Goal: Task Accomplishment & Management: Use online tool/utility

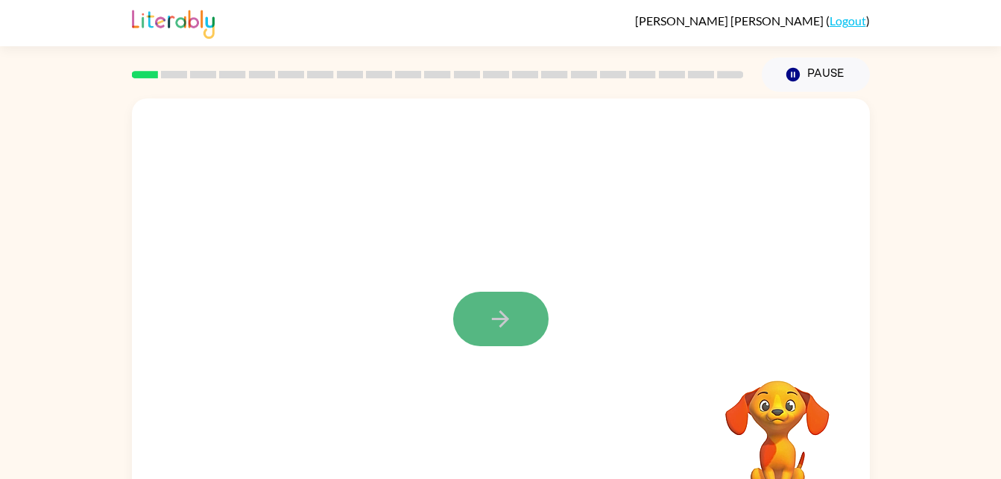
click at [506, 304] on button "button" at bounding box center [500, 318] width 95 height 54
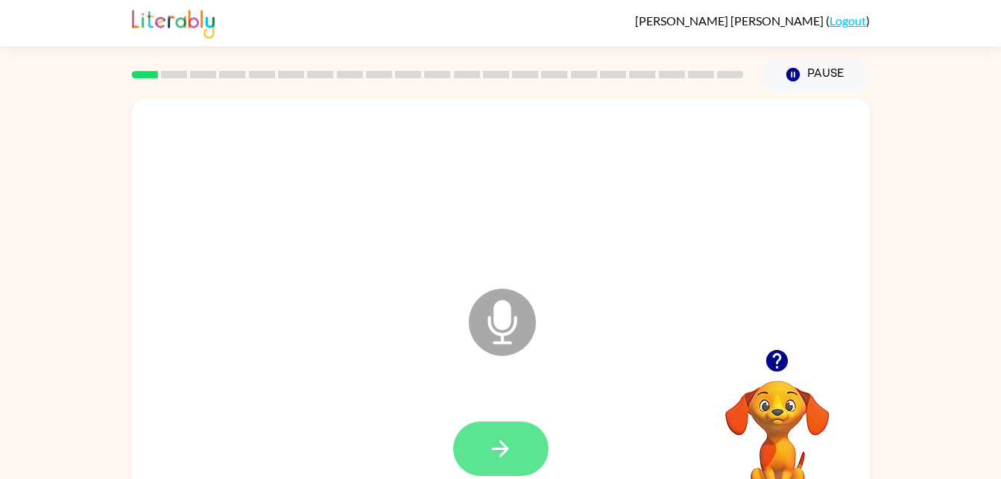
click at [496, 433] on button "button" at bounding box center [500, 448] width 95 height 54
click at [491, 428] on button "button" at bounding box center [500, 448] width 95 height 54
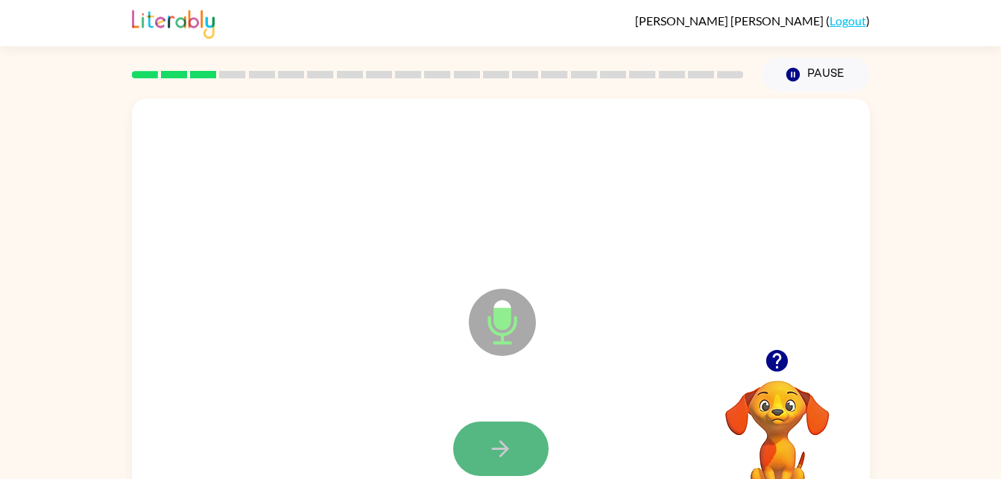
click at [483, 464] on button "button" at bounding box center [500, 448] width 95 height 54
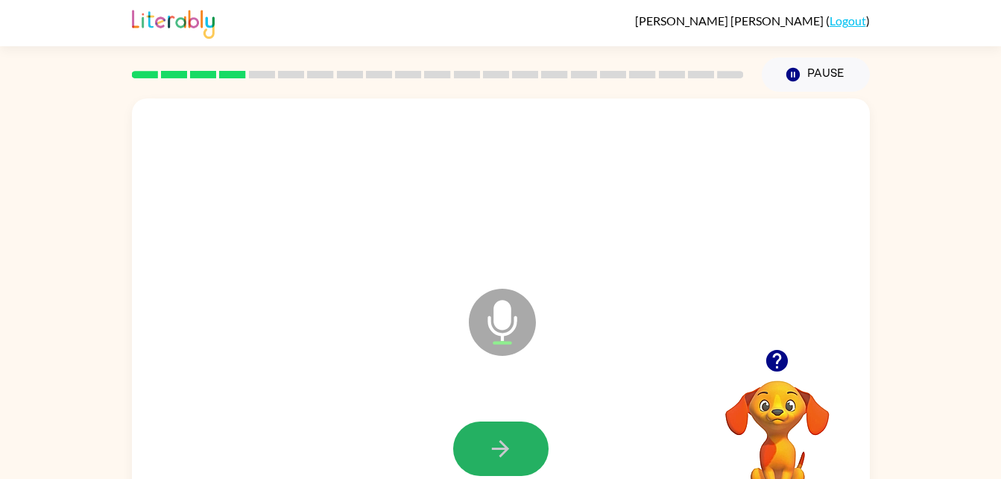
click at [483, 464] on button "button" at bounding box center [500, 448] width 95 height 54
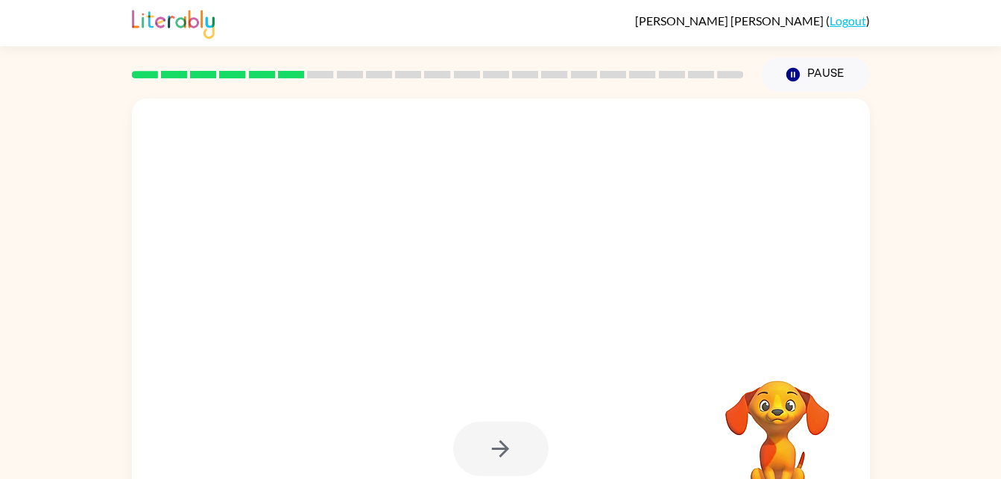
click at [483, 464] on div at bounding box center [500, 448] width 95 height 54
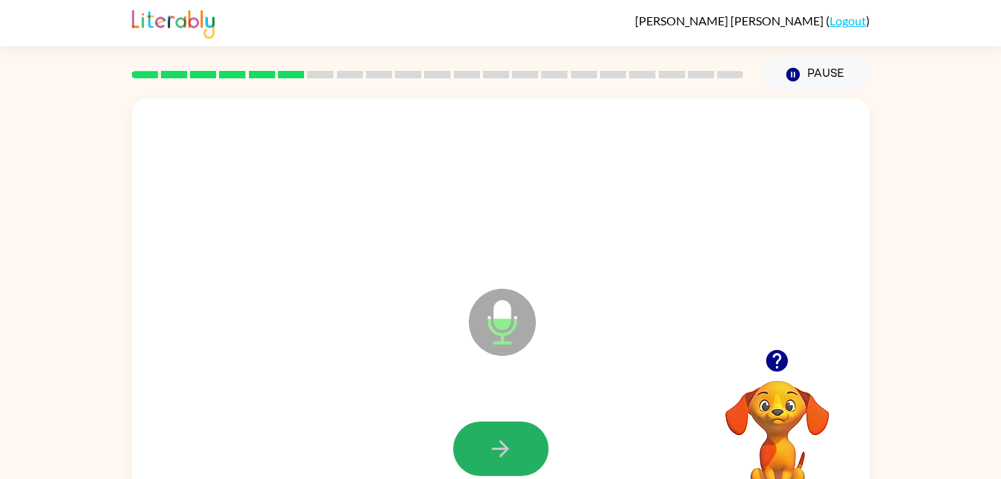
click at [483, 464] on button "button" at bounding box center [500, 448] width 95 height 54
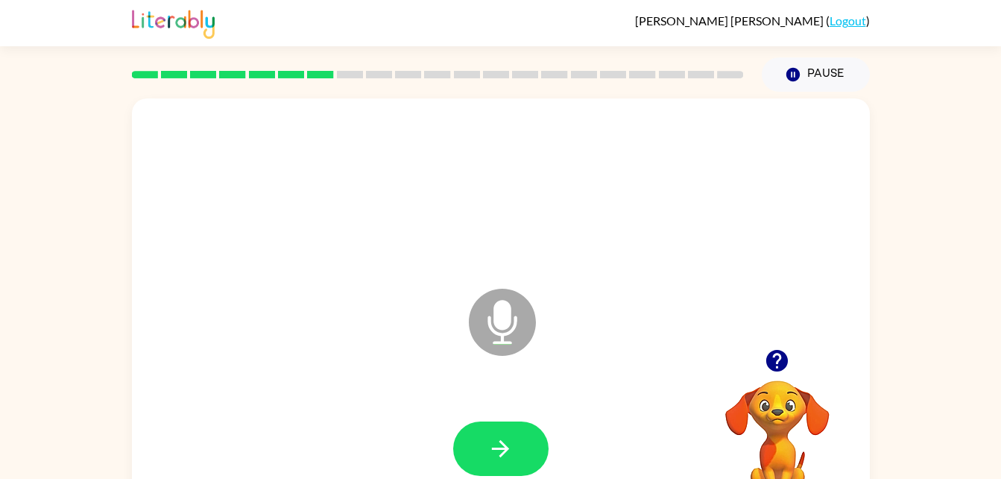
drag, startPoint x: 483, startPoint y: 464, endPoint x: 396, endPoint y: 342, distance: 149.6
click at [396, 342] on div "Microphone The Microphone is here when it is your turn to talk" at bounding box center [501, 311] width 738 height 426
click at [522, 446] on button "button" at bounding box center [500, 448] width 95 height 54
drag, startPoint x: 808, startPoint y: 81, endPoint x: 669, endPoint y: 198, distance: 182.0
click at [669, 198] on div at bounding box center [501, 189] width 708 height 122
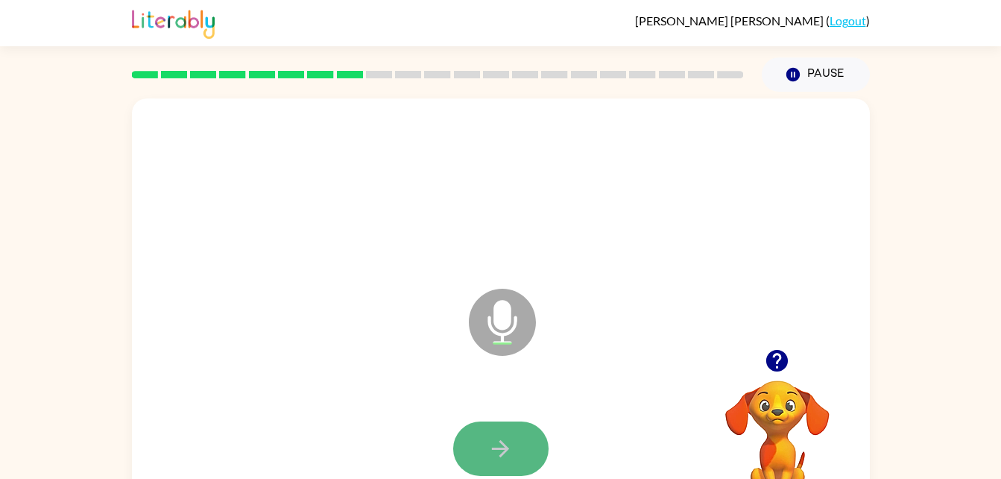
click at [473, 449] on button "button" at bounding box center [500, 448] width 95 height 54
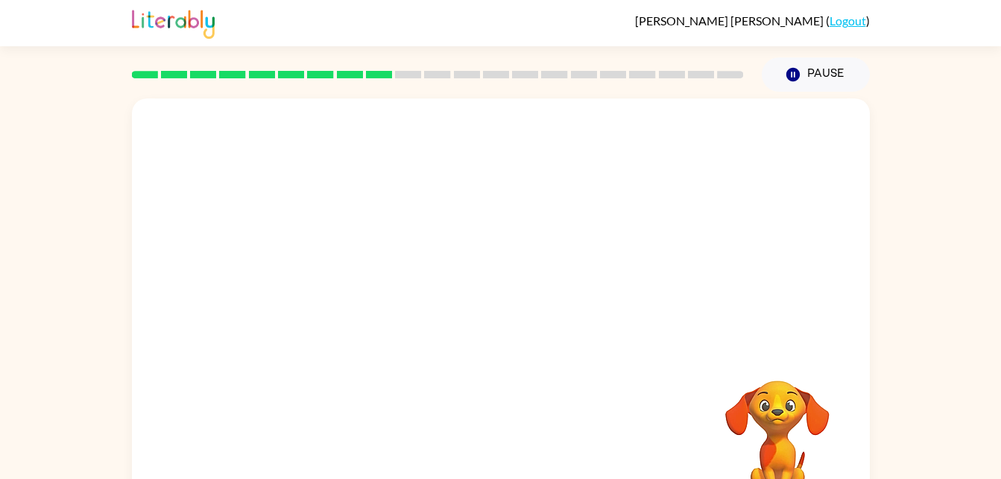
click at [746, 434] on video "Your browser must support playing .mp4 files to use Literably. Please try using…" at bounding box center [777, 431] width 149 height 149
click at [786, 423] on video "Your browser must support playing .mp4 files to use Literably. Please try using…" at bounding box center [777, 431] width 149 height 149
click at [793, 401] on video "Your browser must support playing .mp4 files to use Literably. Please try using…" at bounding box center [777, 431] width 149 height 149
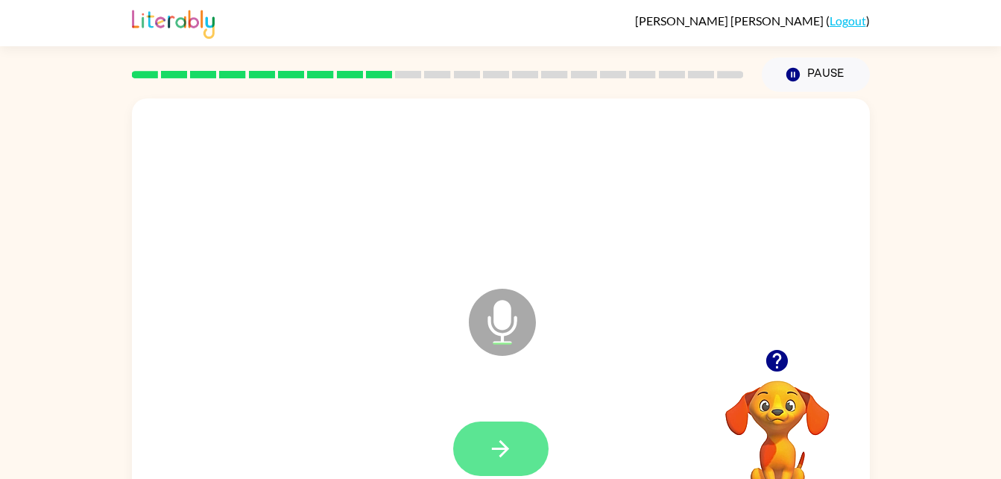
click at [476, 455] on button "button" at bounding box center [500, 448] width 95 height 54
click at [496, 454] on icon "button" at bounding box center [501, 448] width 26 height 26
click at [527, 432] on button "button" at bounding box center [500, 448] width 95 height 54
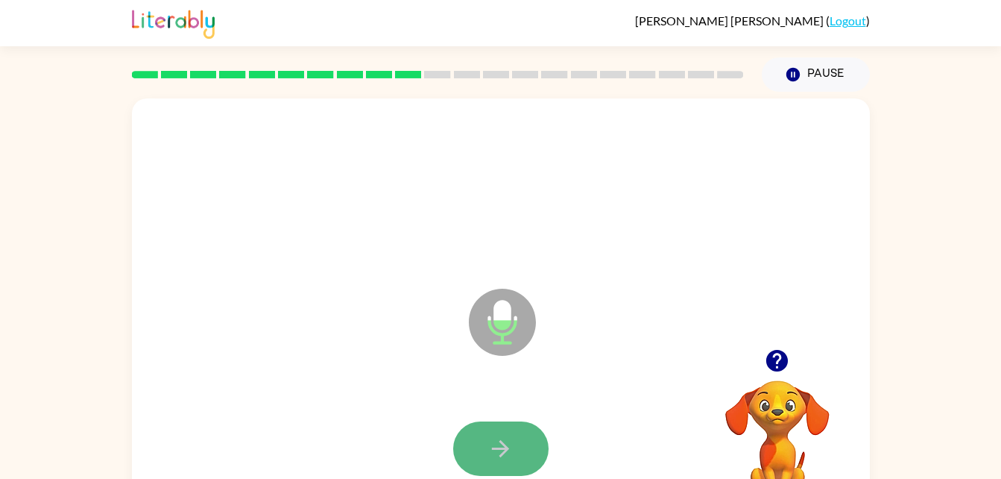
click at [509, 436] on icon "button" at bounding box center [501, 448] width 26 height 26
click at [509, 445] on icon "button" at bounding box center [501, 448] width 26 height 26
click at [490, 455] on icon "button" at bounding box center [501, 448] width 26 height 26
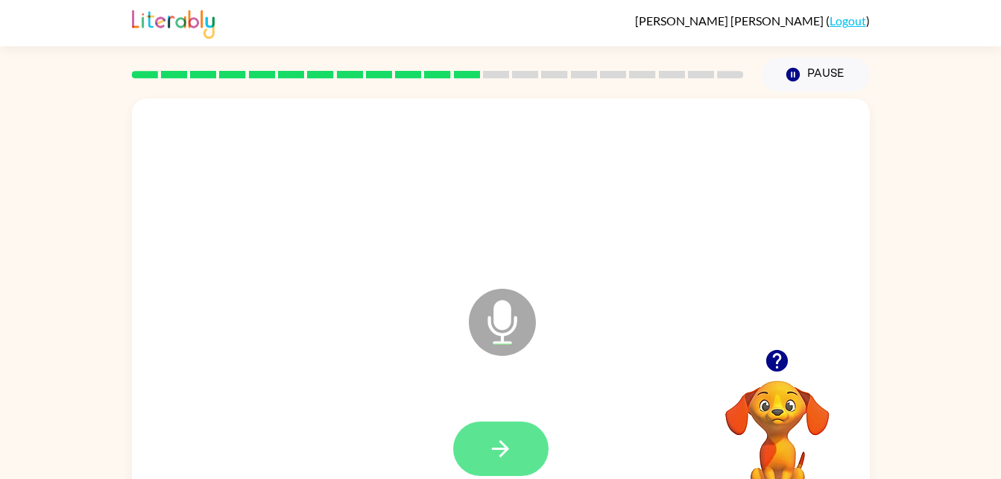
click at [510, 438] on icon "button" at bounding box center [501, 448] width 26 height 26
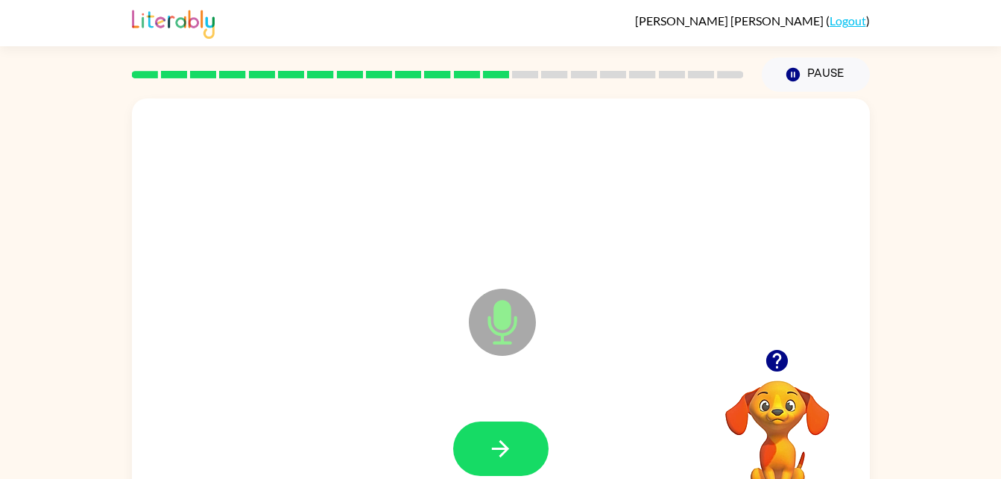
drag, startPoint x: 510, startPoint y: 438, endPoint x: 382, endPoint y: 308, distance: 182.4
click at [382, 308] on div "Microphone The Microphone is here when it is your turn to talk" at bounding box center [465, 285] width 637 height 54
drag, startPoint x: 493, startPoint y: 437, endPoint x: 427, endPoint y: 338, distance: 119.3
click at [427, 338] on div "Microphone The Microphone is here when it is your turn to talk" at bounding box center [501, 311] width 738 height 426
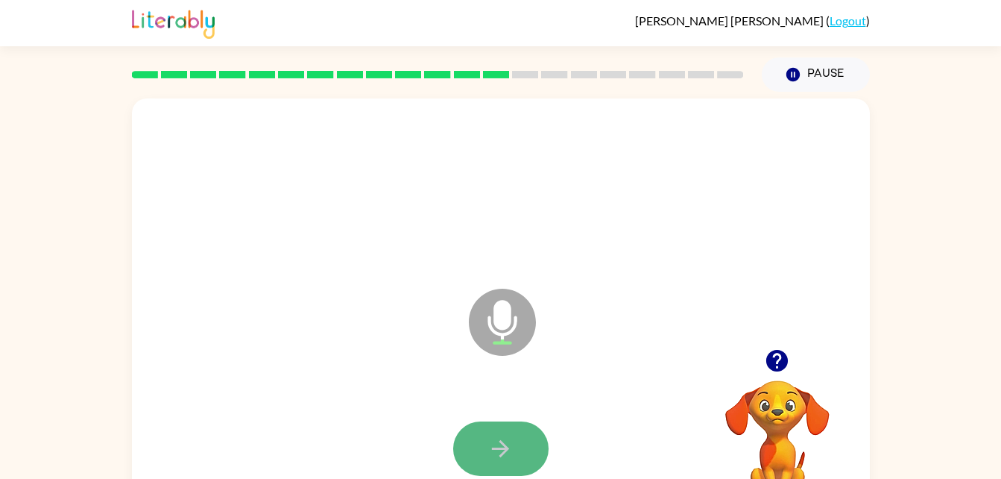
click at [501, 451] on icon "button" at bounding box center [501, 448] width 26 height 26
drag, startPoint x: 499, startPoint y: 452, endPoint x: 401, endPoint y: 332, distance: 155.3
click at [401, 332] on div "Microphone The Microphone is here when it is your turn to talk" at bounding box center [501, 311] width 738 height 426
click at [529, 444] on button "button" at bounding box center [500, 448] width 95 height 54
click at [498, 446] on icon "button" at bounding box center [501, 448] width 26 height 26
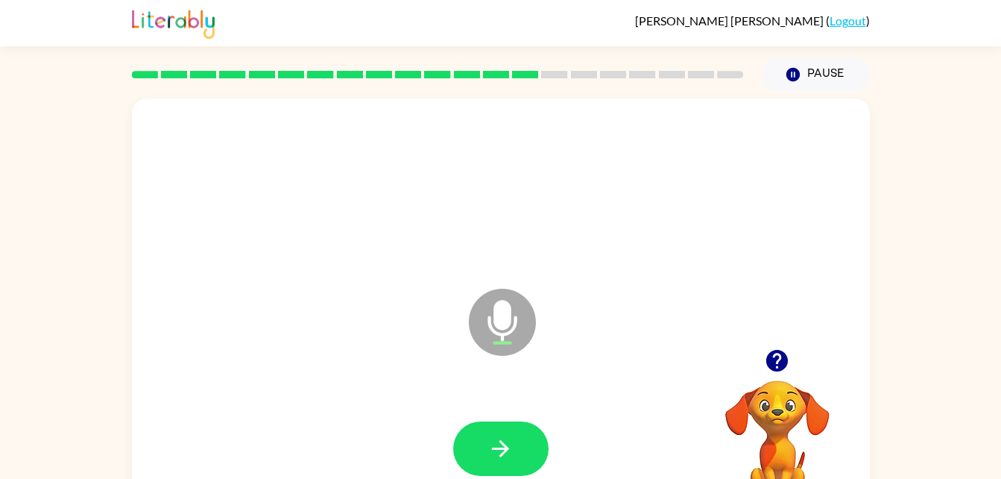
drag, startPoint x: 497, startPoint y: 447, endPoint x: 430, endPoint y: 373, distance: 99.7
click at [430, 373] on div "Microphone The Microphone is here when it is your turn to talk" at bounding box center [501, 311] width 738 height 426
click at [489, 456] on icon "button" at bounding box center [501, 448] width 26 height 26
drag, startPoint x: 485, startPoint y: 452, endPoint x: 373, endPoint y: 321, distance: 172.4
click at [373, 321] on div "Microphone The Microphone is here when it is your turn to talk" at bounding box center [501, 311] width 738 height 426
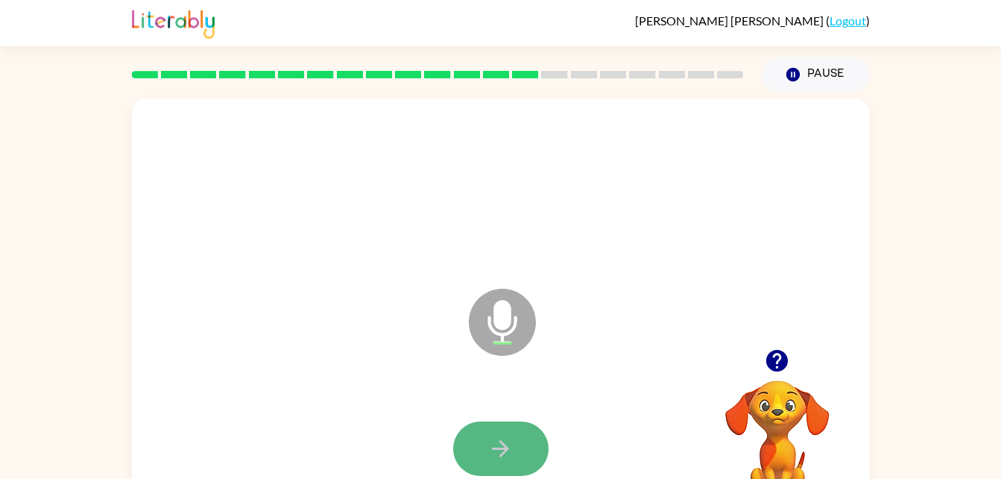
click at [506, 441] on icon "button" at bounding box center [501, 448] width 26 height 26
click at [506, 427] on button "button" at bounding box center [500, 448] width 95 height 54
click at [502, 431] on button "button" at bounding box center [500, 448] width 95 height 54
click at [506, 439] on icon "button" at bounding box center [501, 448] width 26 height 26
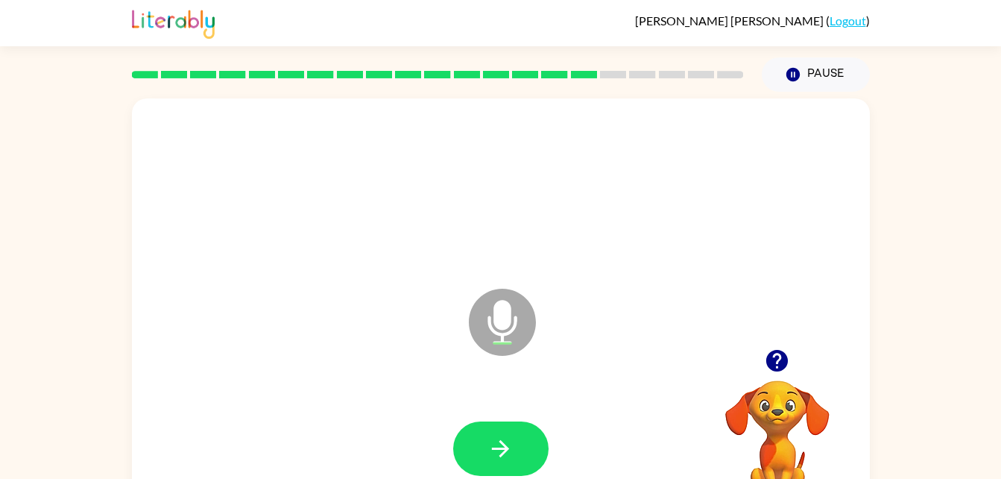
drag, startPoint x: 506, startPoint y: 439, endPoint x: 444, endPoint y: 379, distance: 87.0
click at [444, 379] on div "Microphone The Microphone is here when it is your turn to talk" at bounding box center [501, 311] width 738 height 426
click at [531, 449] on button "button" at bounding box center [500, 448] width 95 height 54
click at [526, 455] on button "button" at bounding box center [500, 448] width 95 height 54
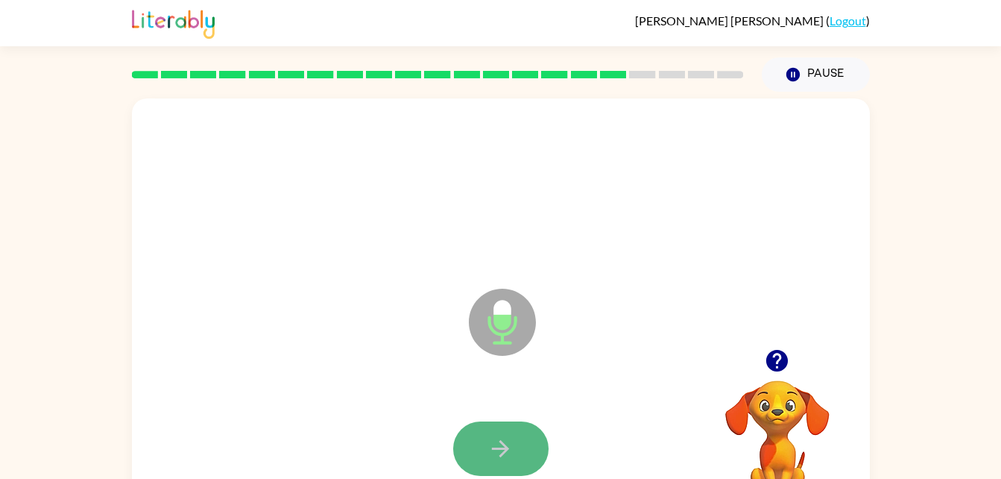
click at [523, 455] on button "button" at bounding box center [500, 448] width 95 height 54
click at [517, 451] on button "button" at bounding box center [500, 448] width 95 height 54
click at [513, 444] on icon "button" at bounding box center [501, 448] width 26 height 26
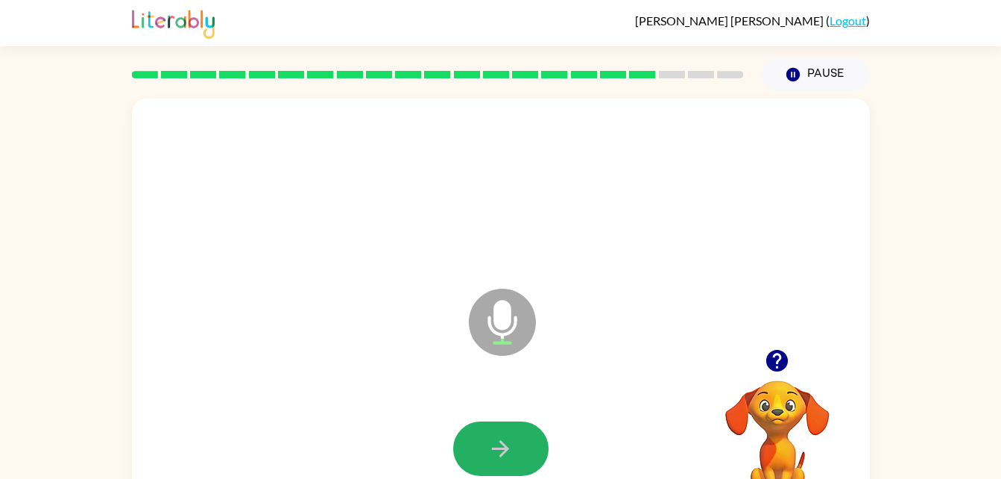
click at [513, 444] on icon "button" at bounding box center [501, 448] width 26 height 26
drag, startPoint x: 513, startPoint y: 444, endPoint x: 476, endPoint y: 405, distance: 53.3
click at [476, 405] on div at bounding box center [501, 449] width 708 height 122
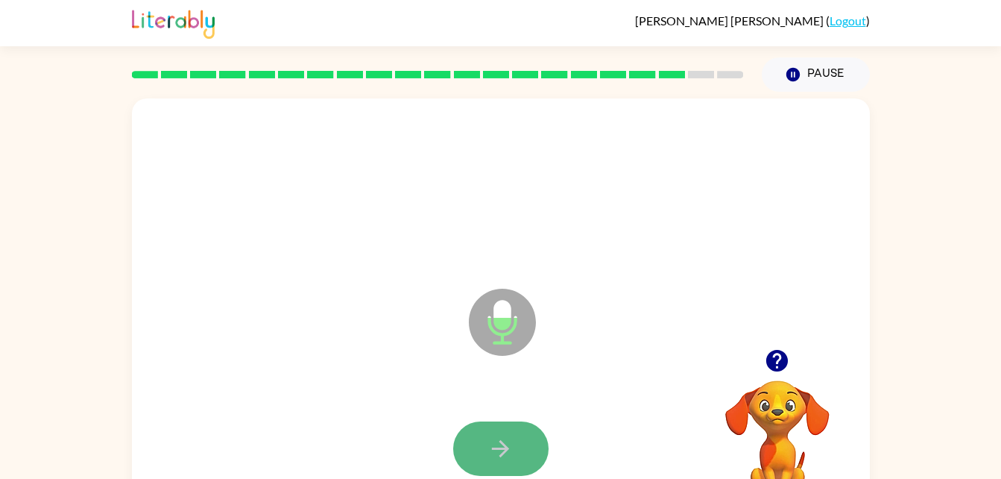
click at [511, 438] on icon "button" at bounding box center [501, 448] width 26 height 26
click at [513, 449] on icon "button" at bounding box center [501, 448] width 26 height 26
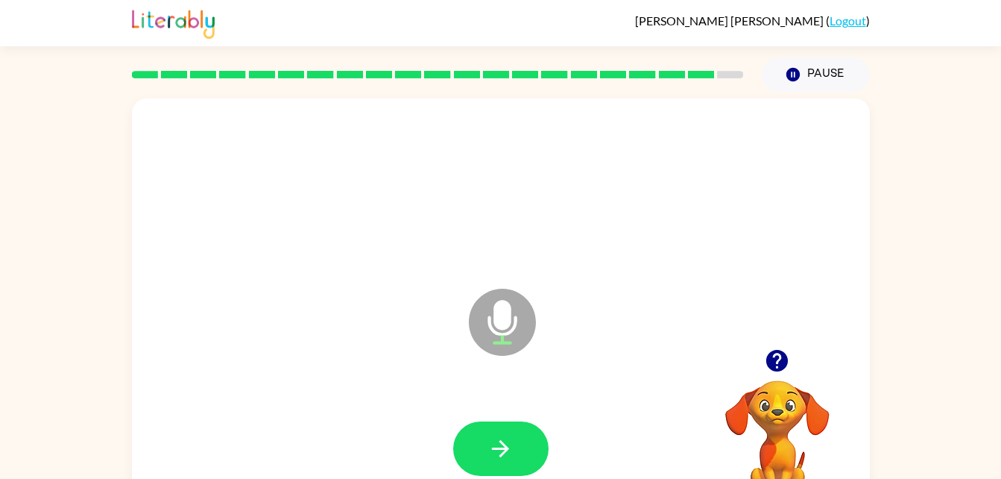
drag, startPoint x: 512, startPoint y: 452, endPoint x: 426, endPoint y: 345, distance: 137.4
click at [426, 345] on div "Microphone The Microphone is here when it is your turn to talk" at bounding box center [501, 311] width 738 height 426
click at [482, 449] on button "button" at bounding box center [500, 448] width 95 height 54
drag, startPoint x: 482, startPoint y: 449, endPoint x: 444, endPoint y: 365, distance: 92.1
click at [444, 365] on div "Microphone The Microphone is here when it is your turn to talk" at bounding box center [501, 311] width 738 height 426
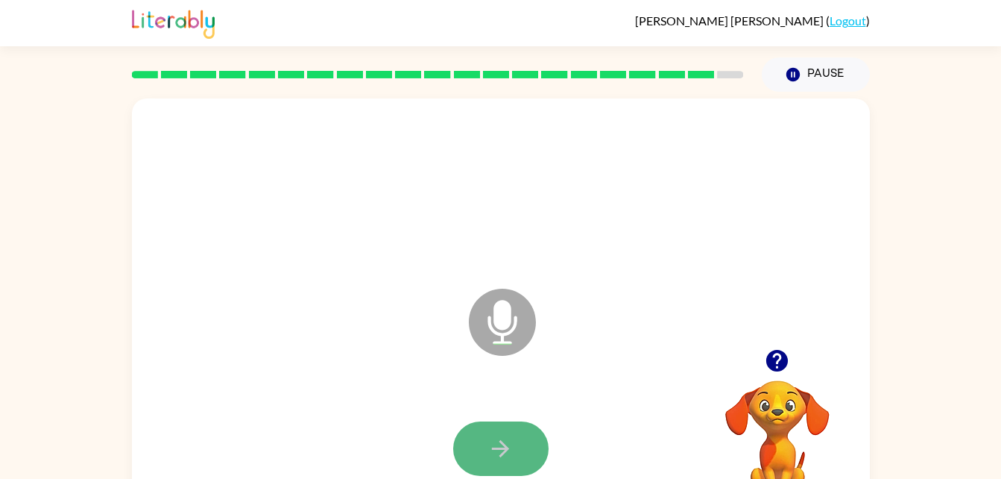
click at [493, 452] on icon "button" at bounding box center [501, 448] width 26 height 26
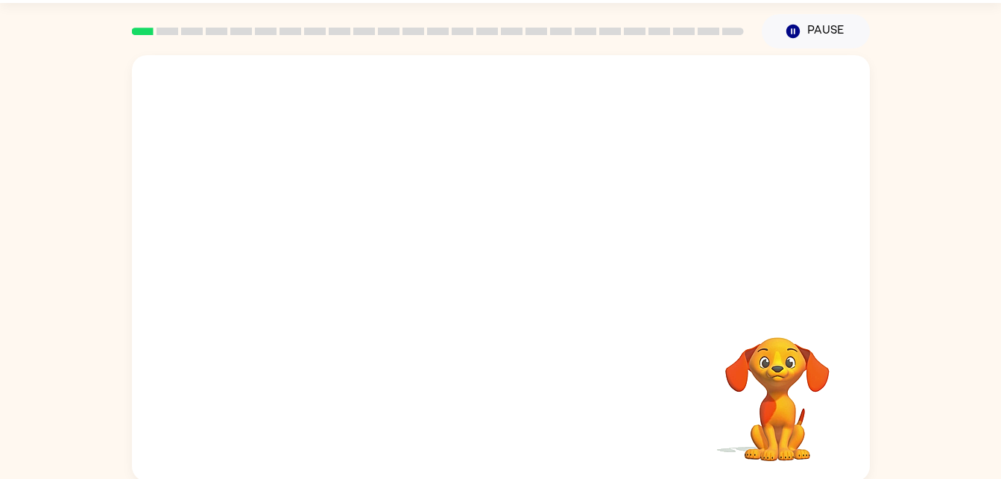
scroll to position [45, 0]
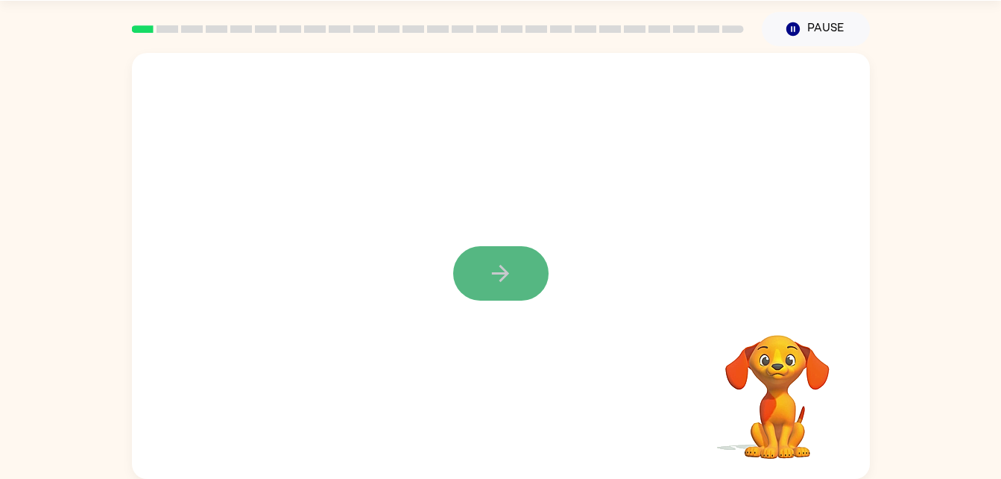
click at [498, 262] on icon "button" at bounding box center [501, 273] width 26 height 26
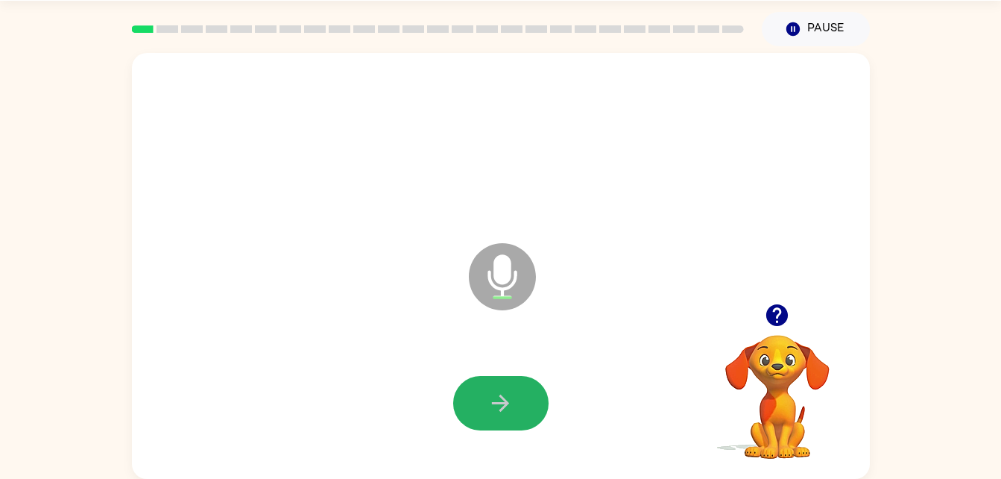
click at [501, 397] on icon "button" at bounding box center [500, 402] width 17 height 17
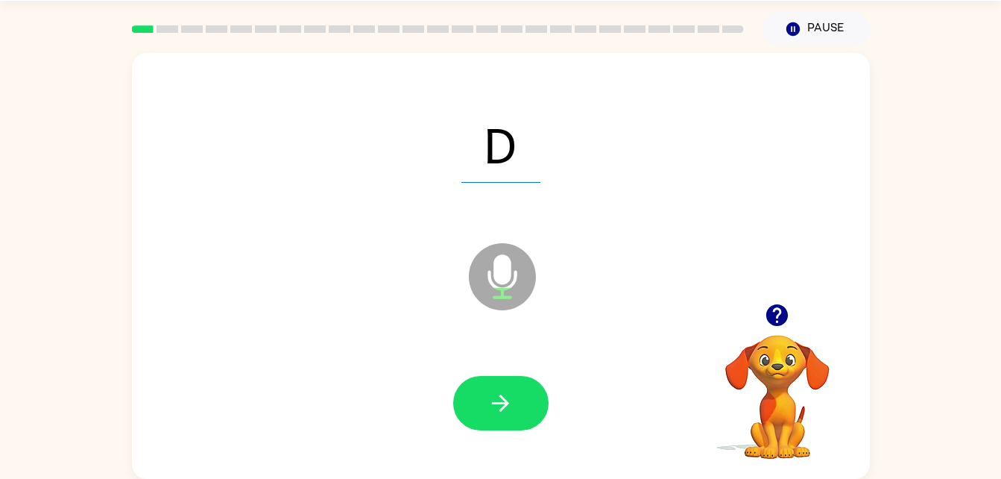
drag, startPoint x: 500, startPoint y: 394, endPoint x: 381, endPoint y: 353, distance: 126.4
click at [381, 353] on div at bounding box center [501, 403] width 708 height 122
click at [526, 391] on button "button" at bounding box center [500, 403] width 95 height 54
drag, startPoint x: 526, startPoint y: 390, endPoint x: 349, endPoint y: 250, distance: 226.1
click at [349, 250] on div "Microphone The Microphone is here when it is your turn to talk" at bounding box center [465, 239] width 637 height 54
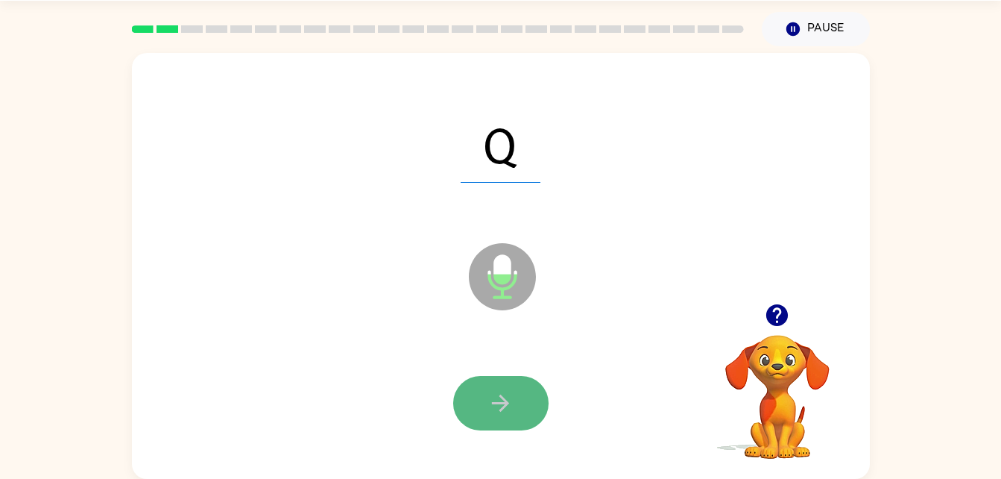
click at [505, 397] on icon "button" at bounding box center [501, 403] width 26 height 26
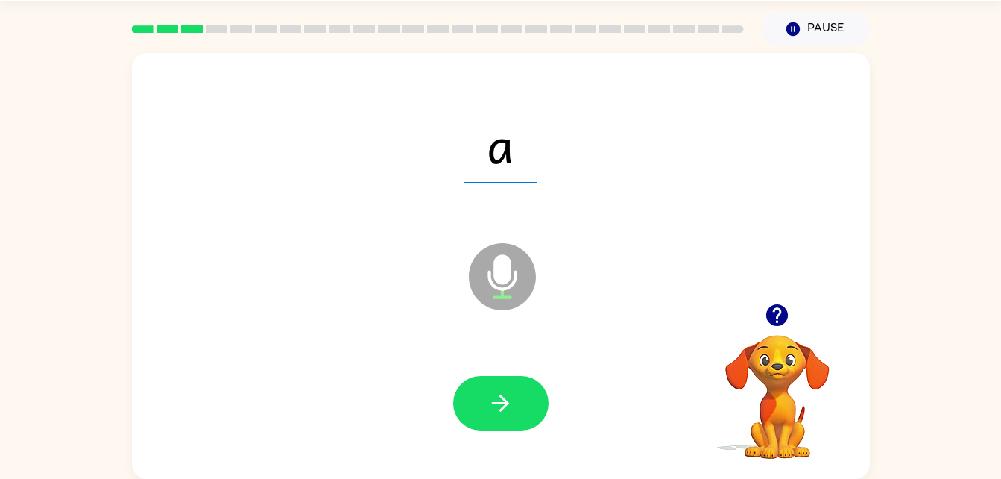
drag, startPoint x: 505, startPoint y: 397, endPoint x: 432, endPoint y: 342, distance: 90.5
click at [432, 342] on div at bounding box center [501, 403] width 708 height 122
click at [526, 398] on button "button" at bounding box center [500, 403] width 95 height 54
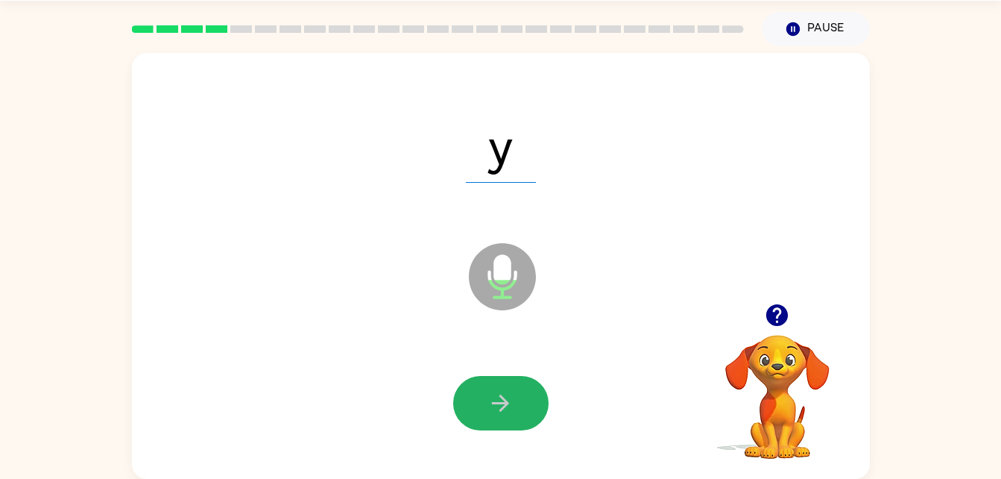
click at [526, 398] on button "button" at bounding box center [500, 403] width 95 height 54
click at [519, 399] on button "button" at bounding box center [500, 403] width 95 height 54
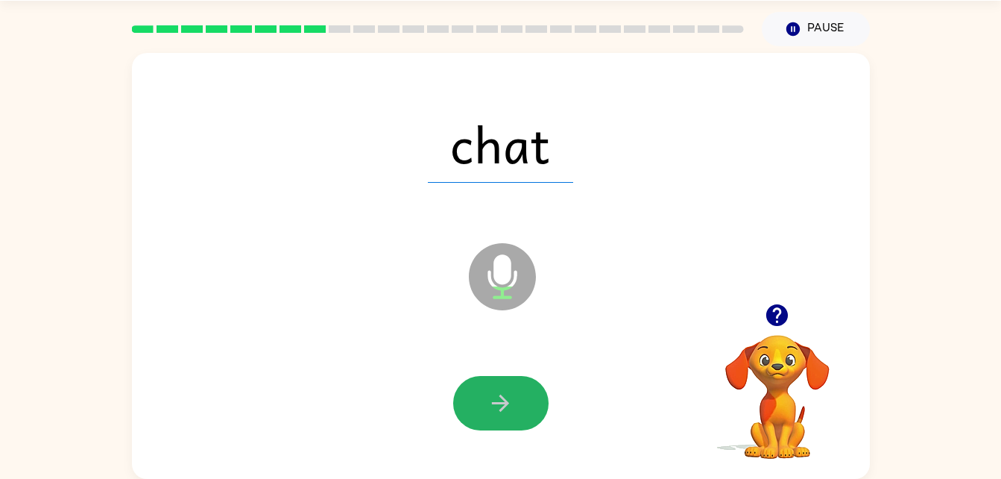
click at [519, 399] on button "button" at bounding box center [500, 403] width 95 height 54
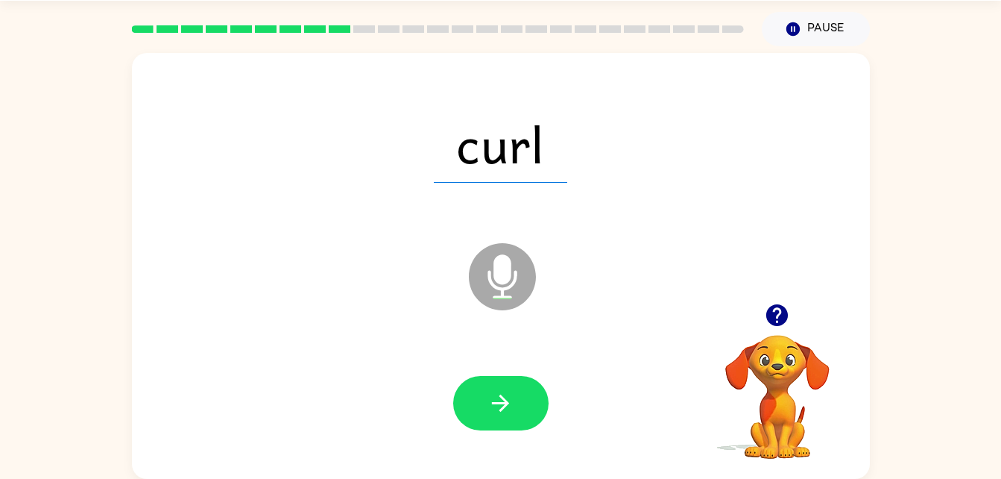
drag, startPoint x: 519, startPoint y: 399, endPoint x: 417, endPoint y: 346, distance: 114.4
click at [417, 346] on div at bounding box center [501, 403] width 708 height 122
click at [502, 376] on button "button" at bounding box center [500, 403] width 95 height 54
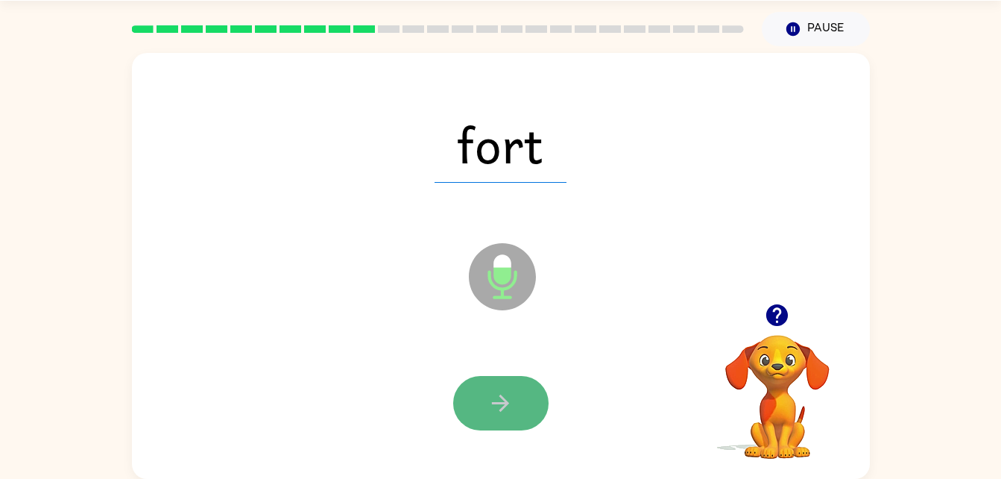
click at [534, 395] on button "button" at bounding box center [500, 403] width 95 height 54
click at [497, 382] on button "button" at bounding box center [500, 403] width 95 height 54
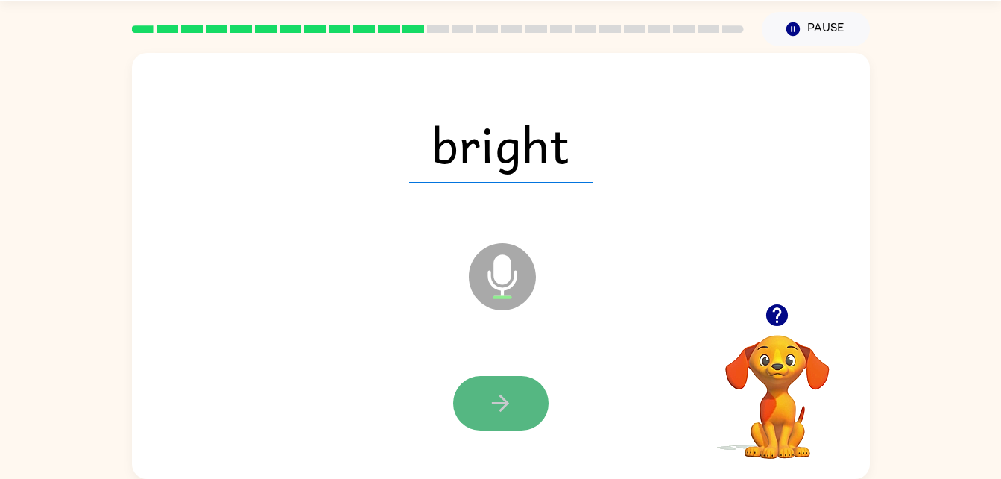
click at [493, 407] on icon "button" at bounding box center [501, 403] width 26 height 26
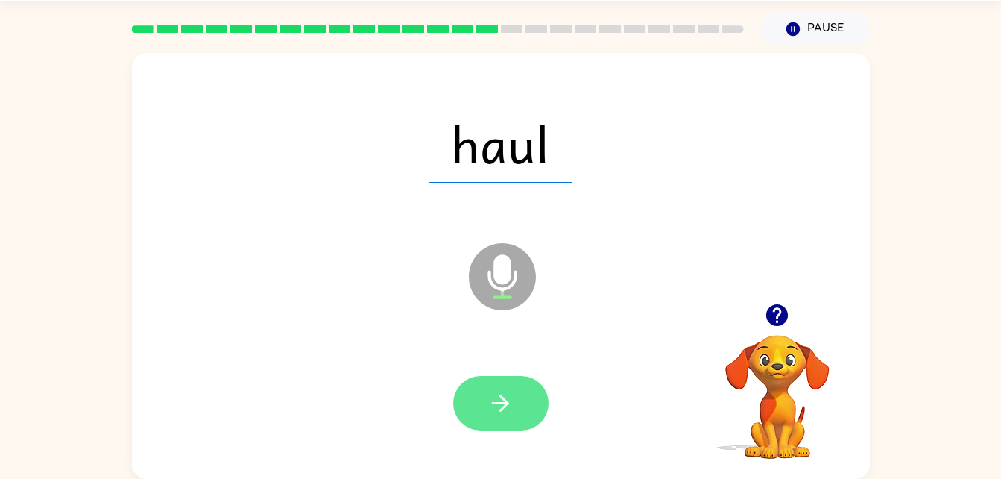
click at [493, 412] on icon "button" at bounding box center [501, 403] width 26 height 26
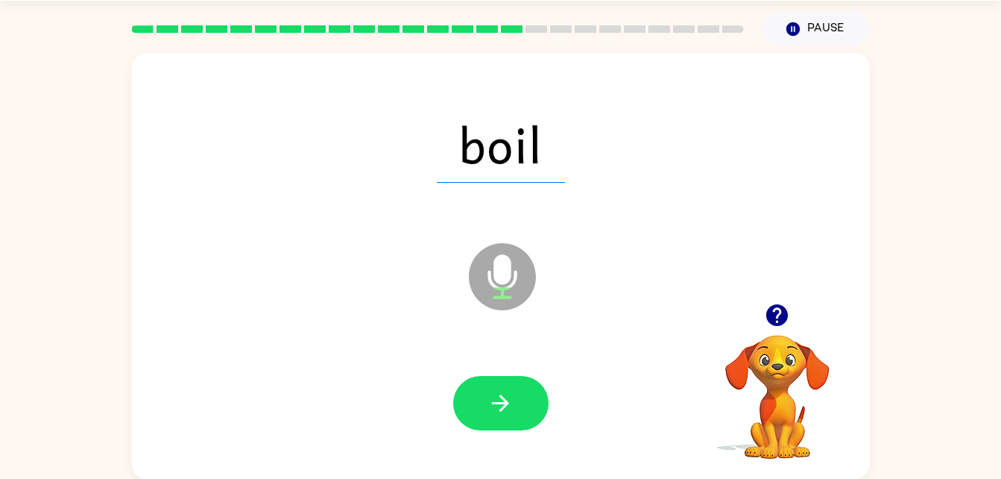
drag, startPoint x: 493, startPoint y: 412, endPoint x: 365, endPoint y: 250, distance: 207.5
click at [365, 250] on div "Microphone The Microphone is here when it is your turn to talk" at bounding box center [465, 239] width 637 height 54
click at [526, 391] on button "button" at bounding box center [500, 403] width 95 height 54
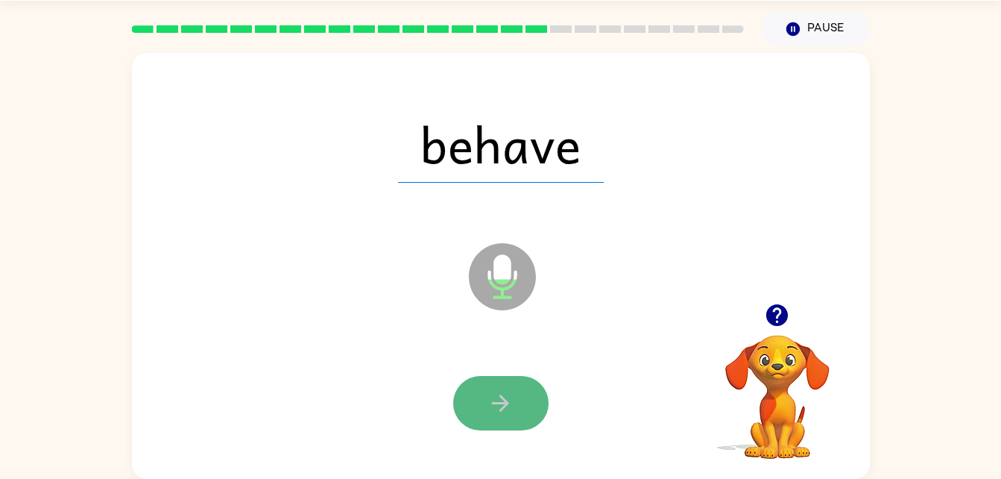
click at [496, 391] on icon "button" at bounding box center [501, 403] width 26 height 26
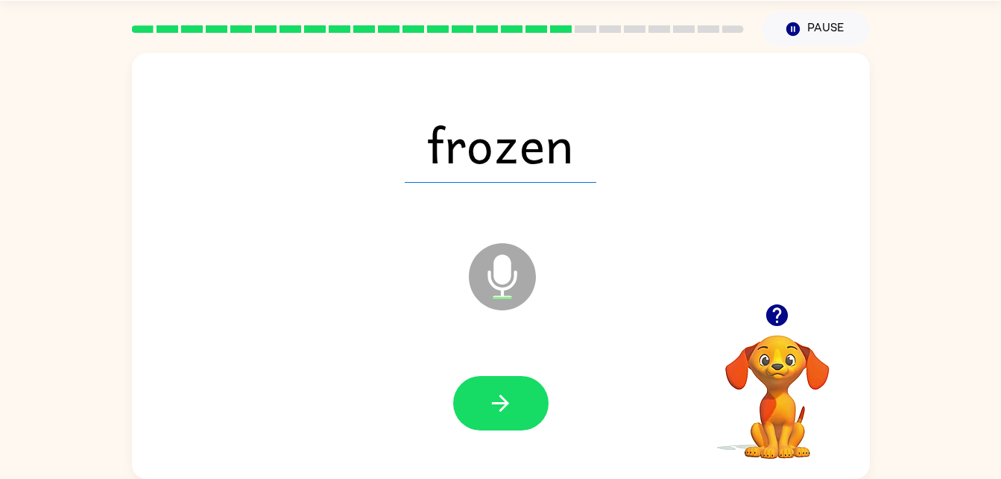
drag, startPoint x: 496, startPoint y: 388, endPoint x: 427, endPoint y: 290, distance: 120.4
click at [427, 290] on div "frozen Microphone The Microphone is here when it is your turn to talk" at bounding box center [501, 266] width 738 height 426
click at [518, 382] on button "button" at bounding box center [500, 403] width 95 height 54
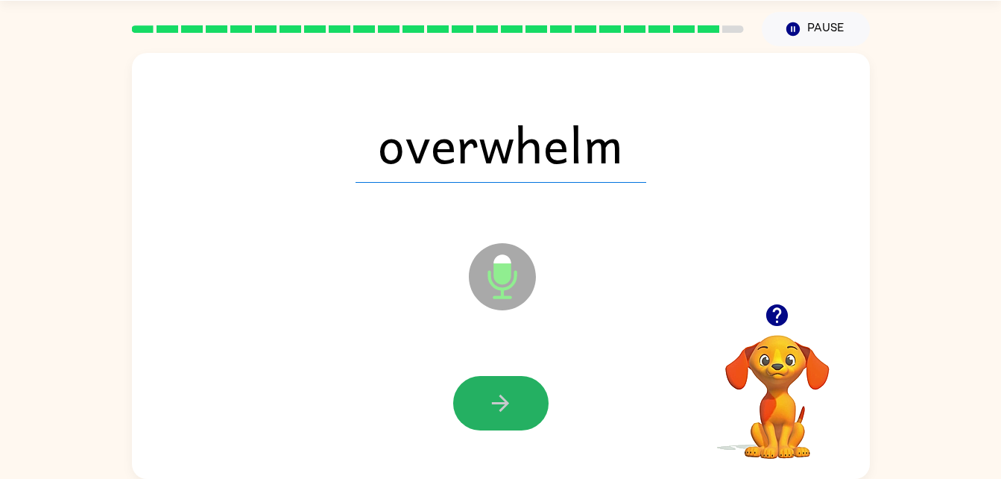
click at [518, 382] on button "button" at bounding box center [500, 403] width 95 height 54
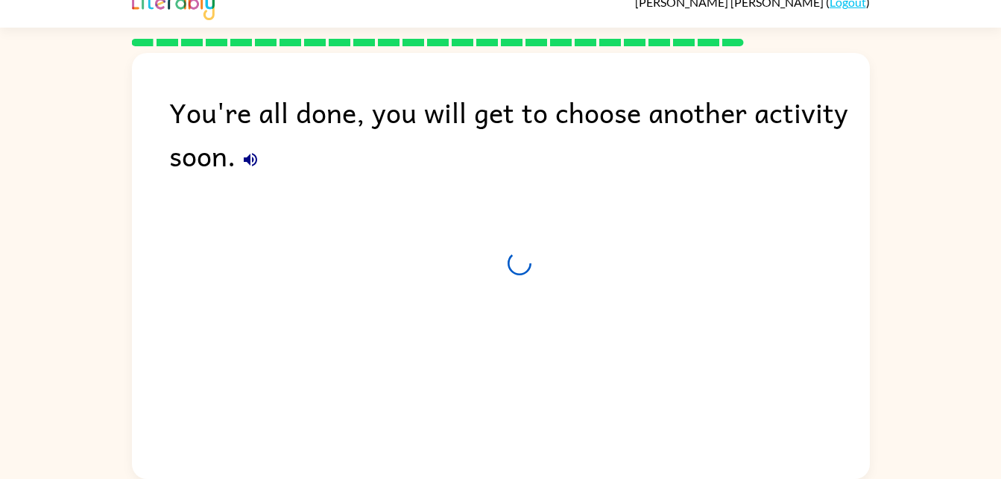
scroll to position [19, 0]
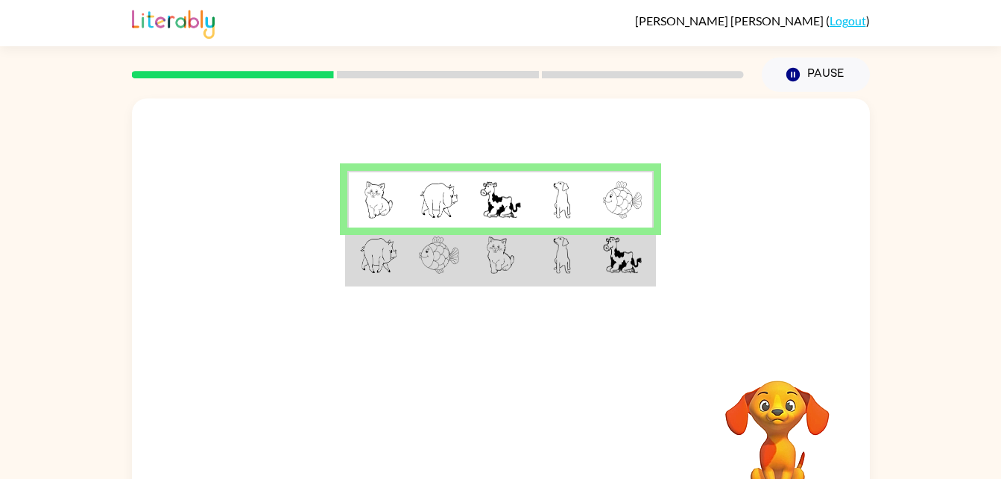
click at [447, 233] on td at bounding box center [439, 255] width 61 height 57
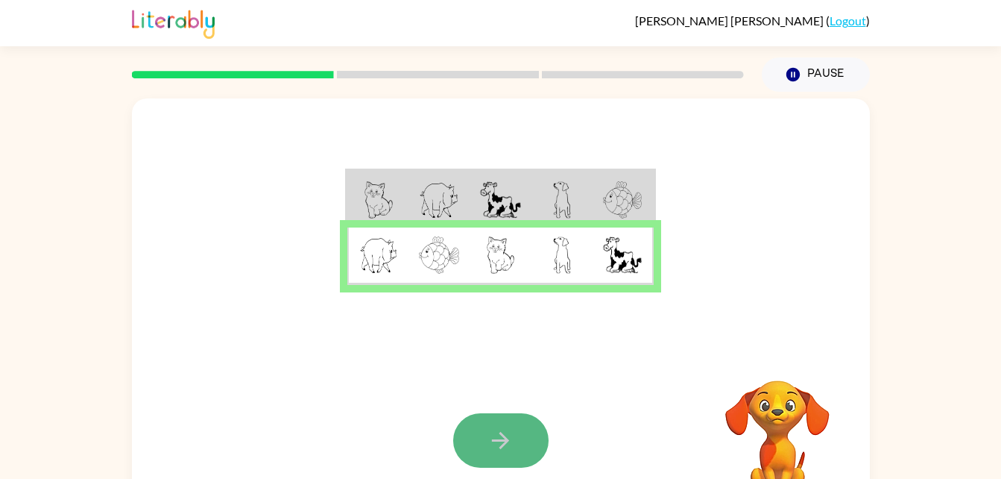
click at [495, 425] on button "button" at bounding box center [500, 440] width 95 height 54
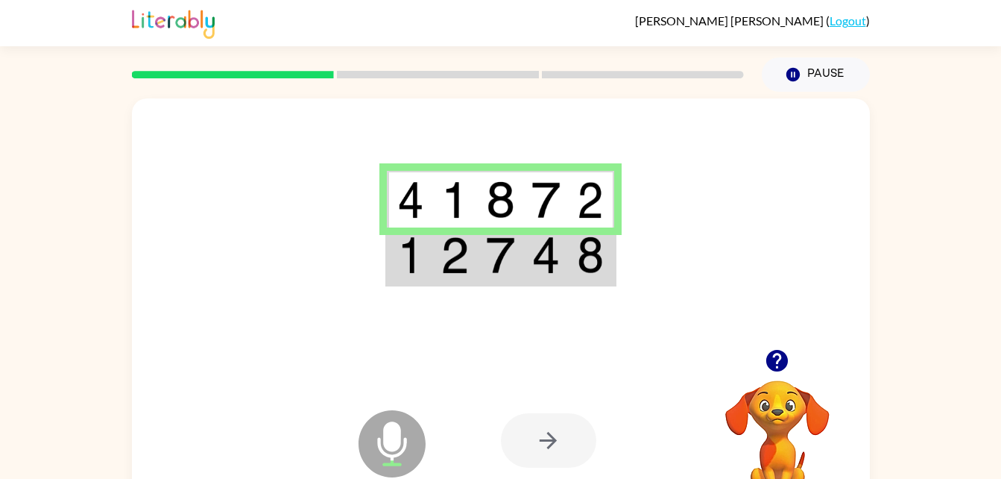
click at [584, 253] on img at bounding box center [590, 254] width 27 height 37
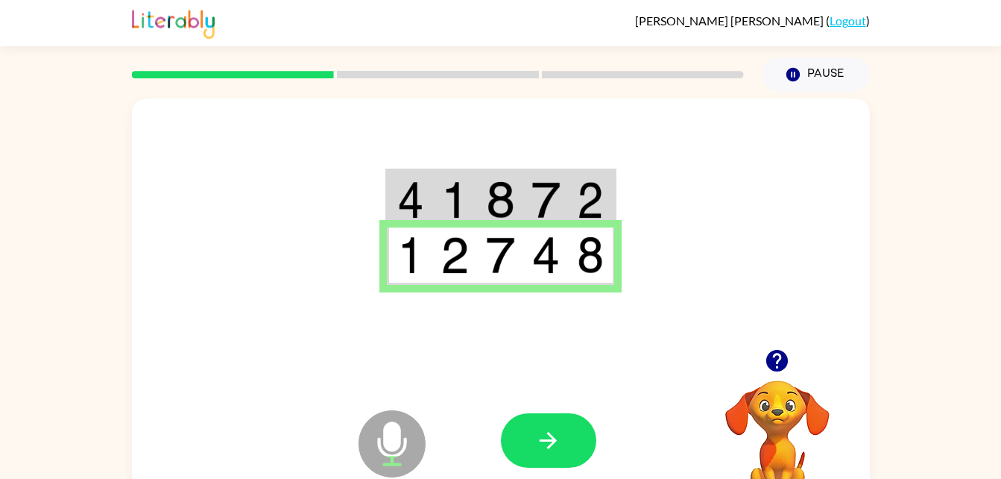
click at [562, 315] on div at bounding box center [501, 223] width 738 height 250
click at [555, 436] on icon "button" at bounding box center [548, 440] width 26 height 26
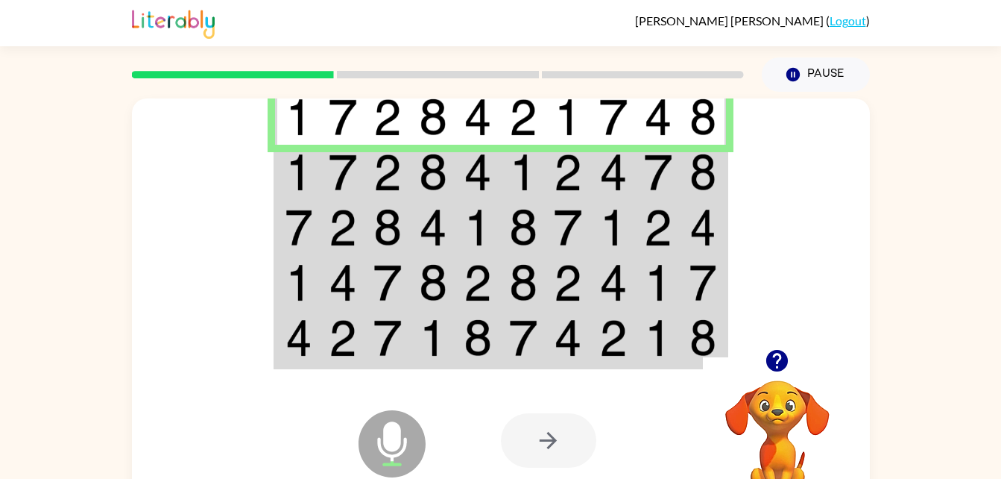
click at [496, 159] on td at bounding box center [477, 172] width 45 height 55
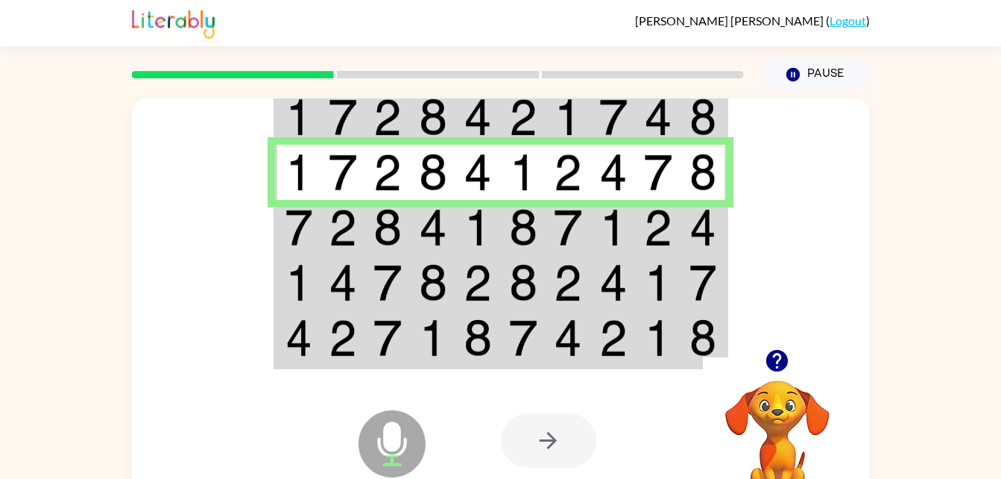
click at [490, 210] on img at bounding box center [478, 227] width 28 height 37
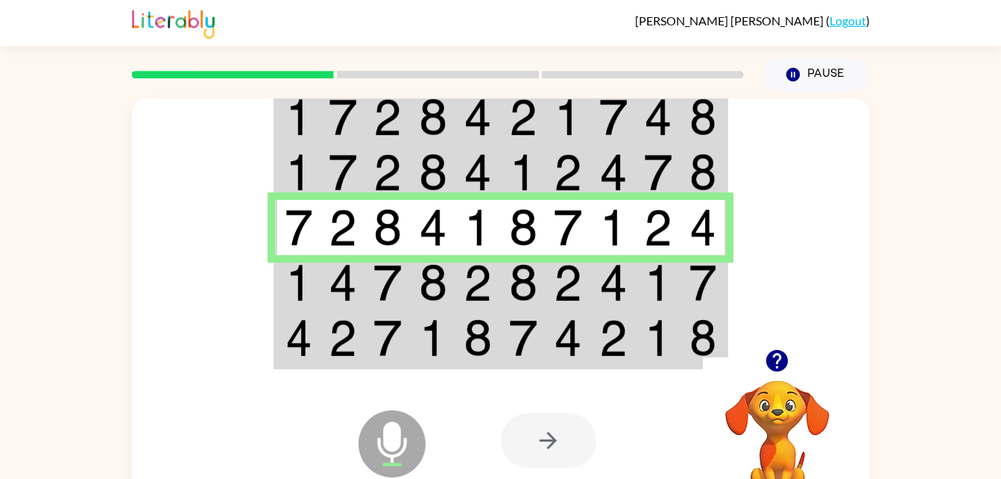
click at [490, 298] on img at bounding box center [478, 282] width 28 height 37
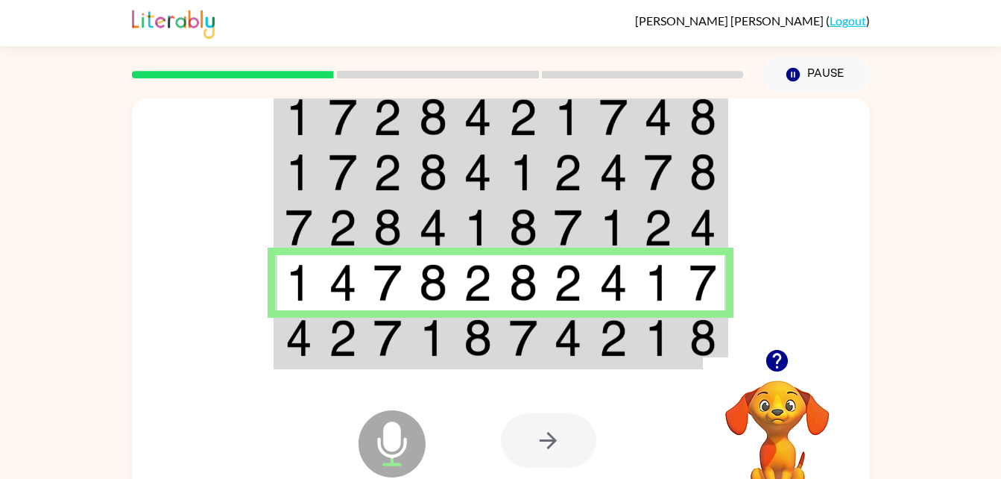
click at [490, 324] on img at bounding box center [478, 337] width 28 height 37
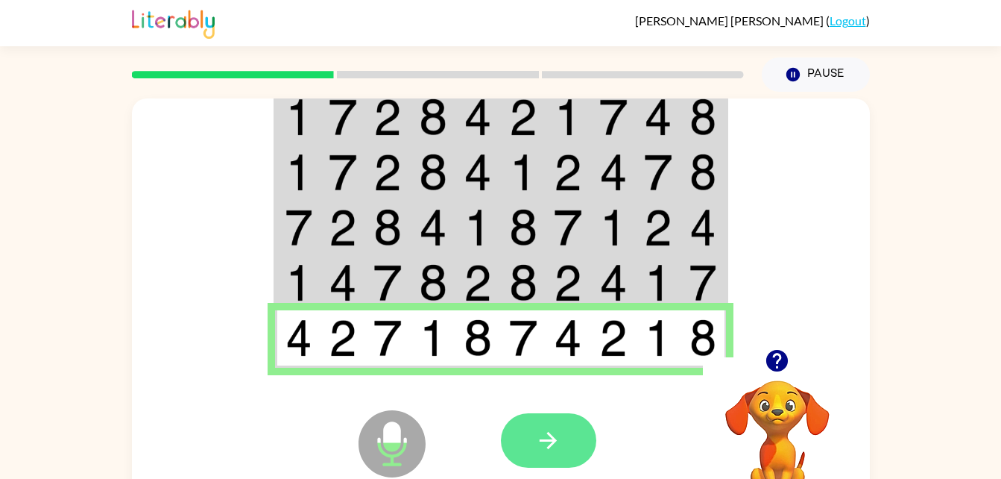
click at [558, 426] on button "button" at bounding box center [548, 440] width 95 height 54
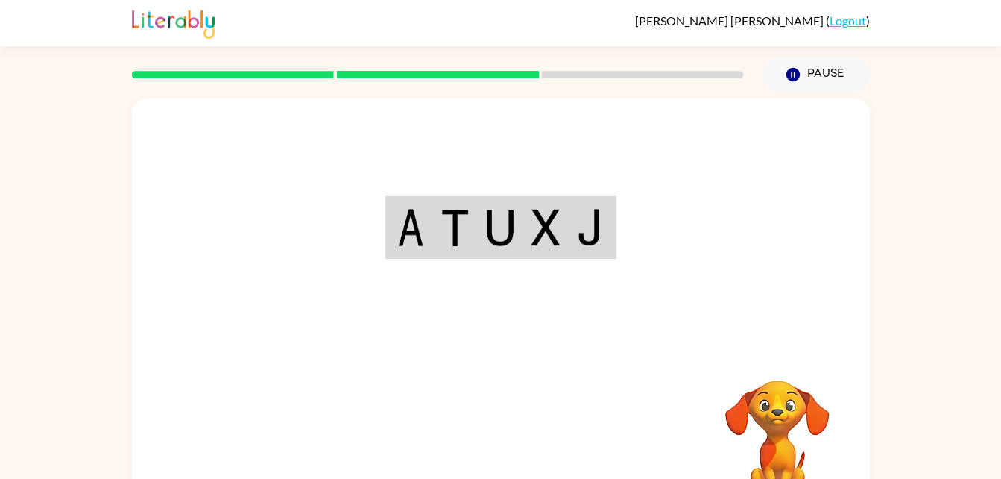
click at [395, 215] on td at bounding box center [409, 227] width 45 height 59
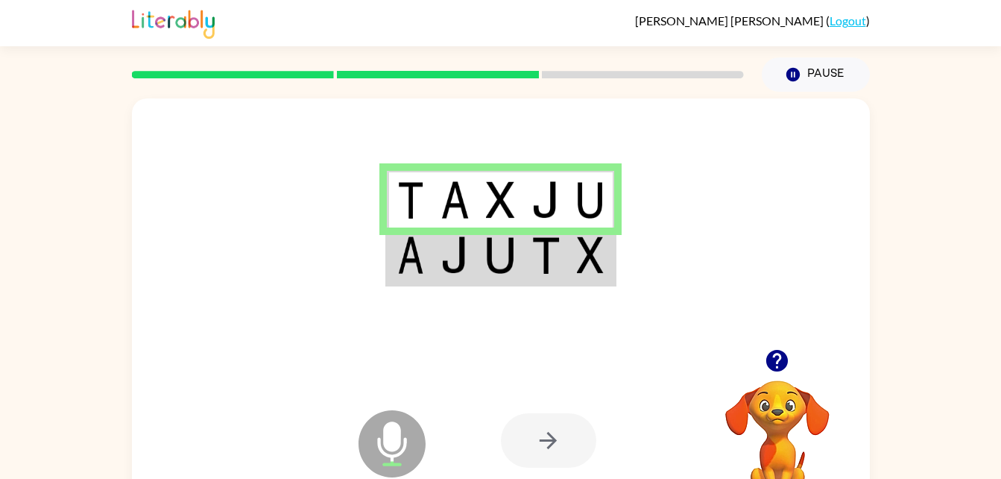
click at [461, 233] on td at bounding box center [454, 255] width 45 height 57
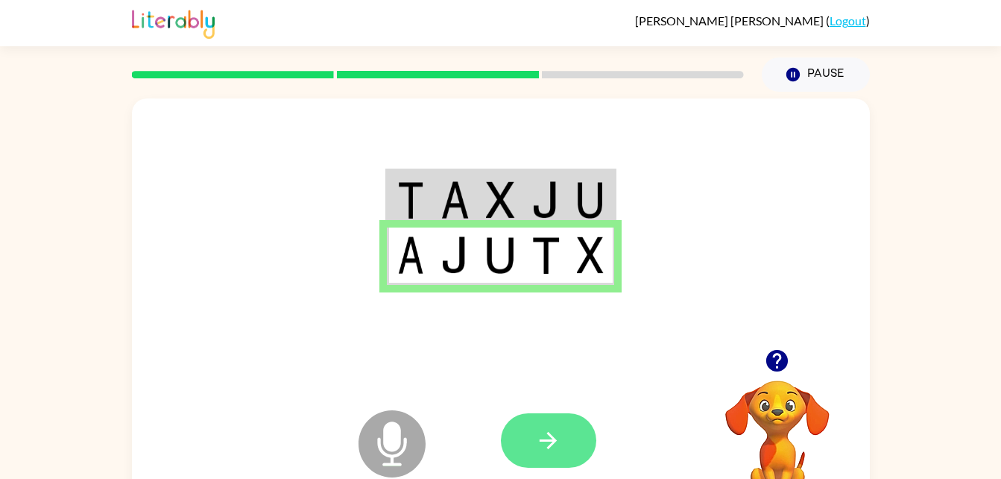
click at [540, 431] on icon "button" at bounding box center [548, 440] width 26 height 26
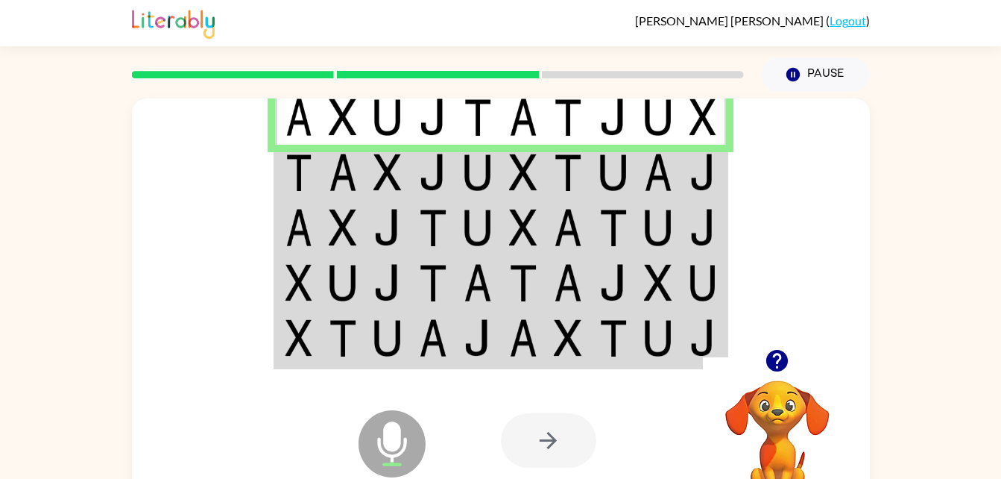
click at [665, 177] on img at bounding box center [658, 172] width 28 height 37
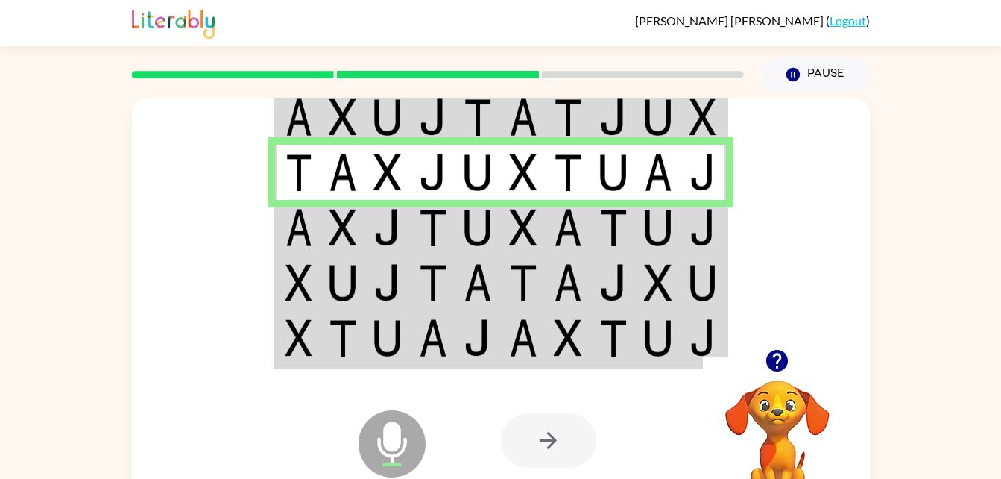
click at [628, 218] on td at bounding box center [613, 227] width 45 height 55
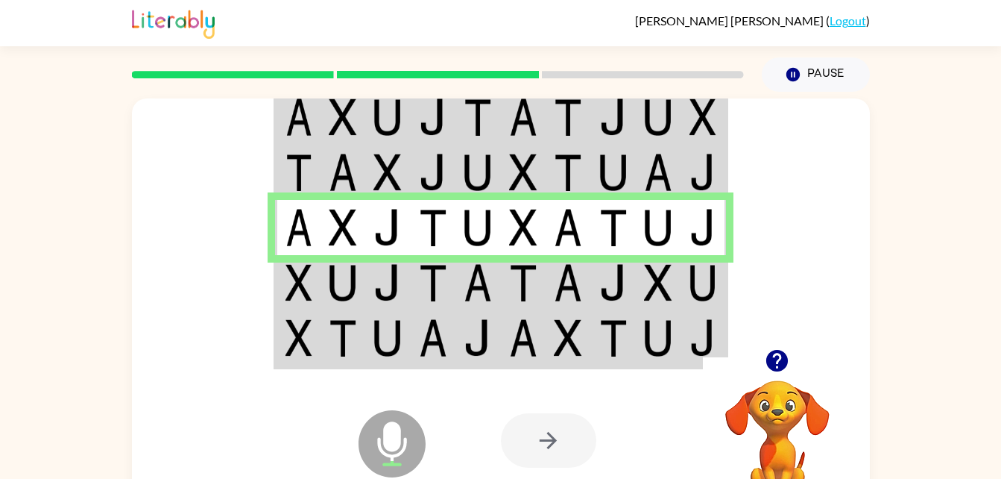
click at [616, 280] on img at bounding box center [613, 282] width 28 height 37
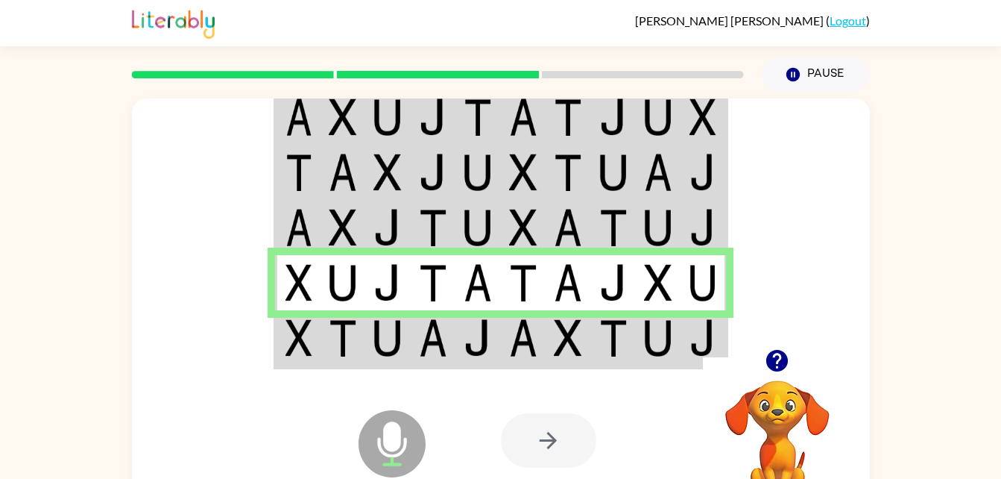
drag, startPoint x: 611, startPoint y: 328, endPoint x: 450, endPoint y: 362, distance: 164.5
click at [450, 362] on div "Microphone The Microphone is here when it is your turn to talk Your browser mus…" at bounding box center [501, 440] width 738 height 168
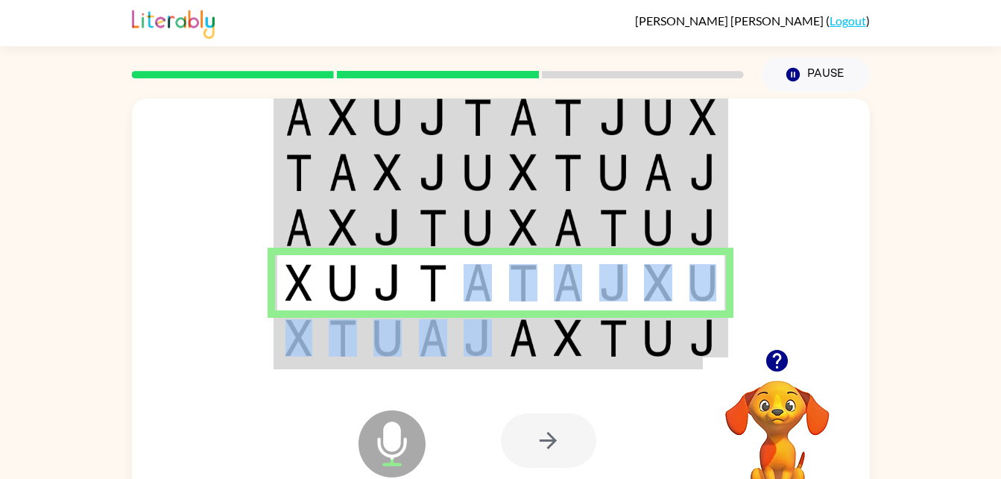
drag, startPoint x: 461, startPoint y: 303, endPoint x: 464, endPoint y: 315, distance: 13.0
click at [464, 315] on tbody at bounding box center [500, 228] width 451 height 280
drag, startPoint x: 464, startPoint y: 315, endPoint x: 470, endPoint y: 351, distance: 36.2
click at [470, 351] on img at bounding box center [478, 337] width 28 height 37
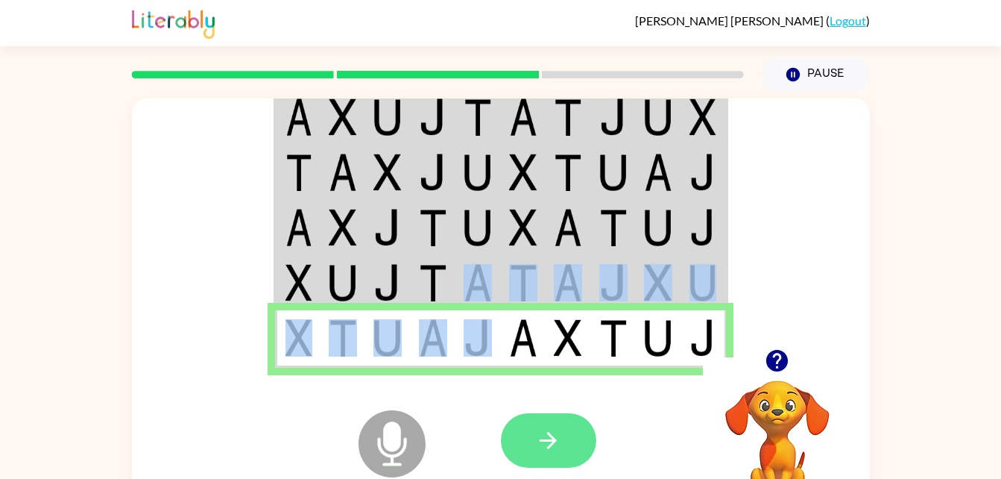
click at [550, 438] on icon "button" at bounding box center [548, 440] width 26 height 26
